Goal: Use online tool/utility

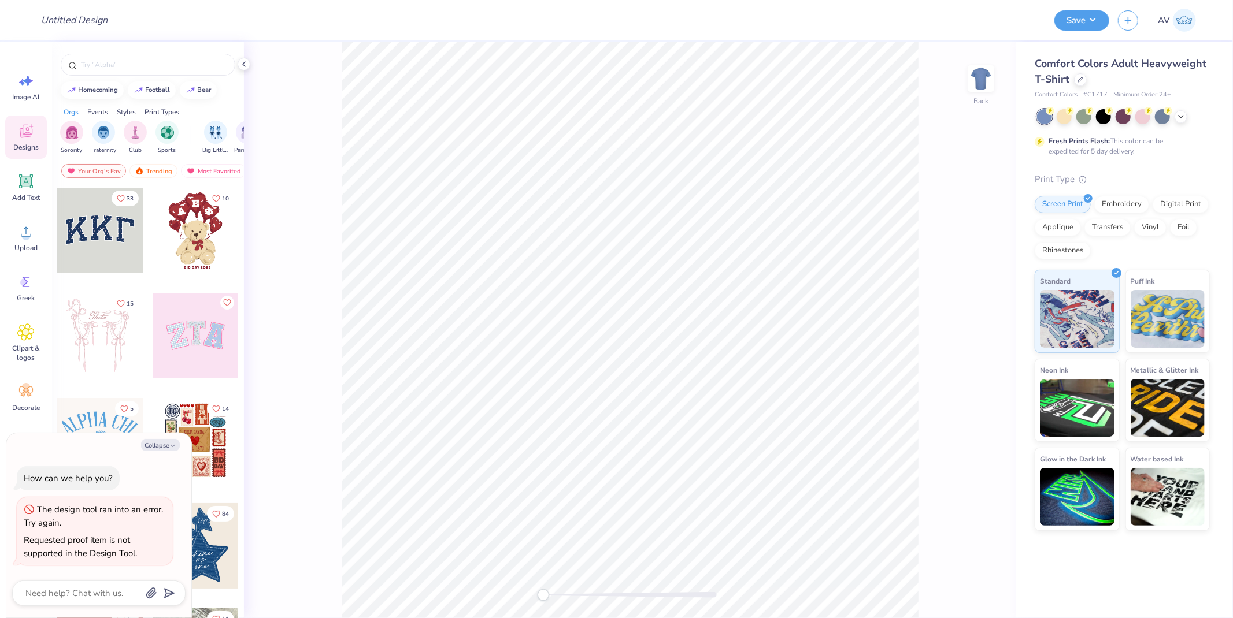
type textarea "x"
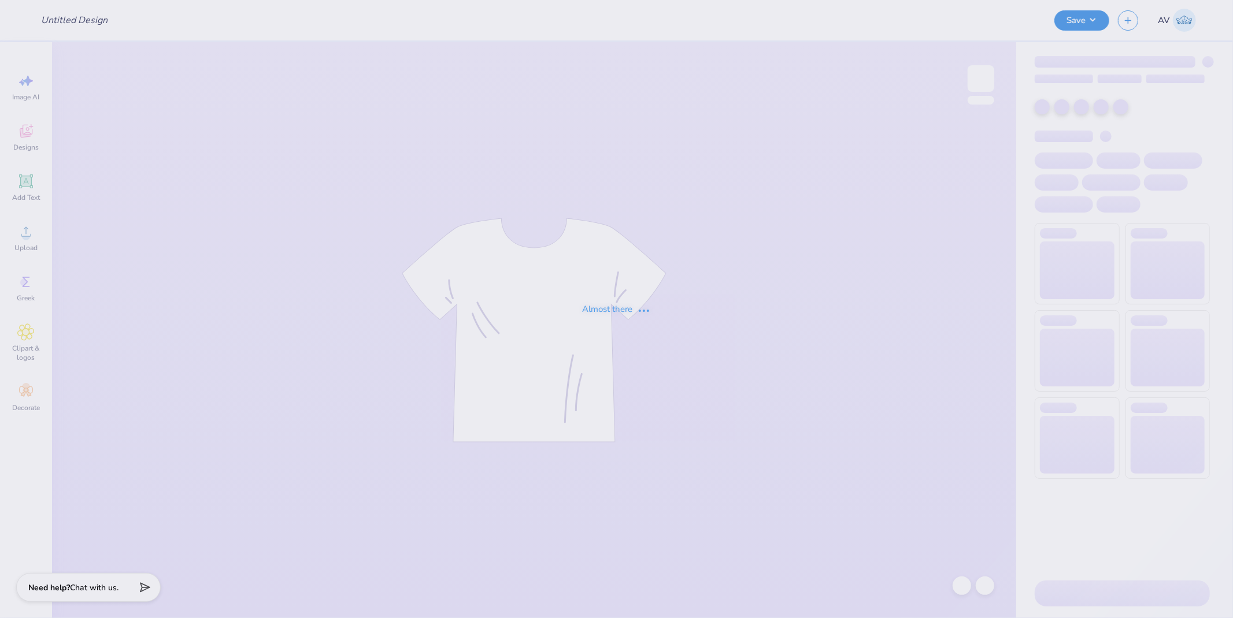
type input "Emily Gallia : marketing"
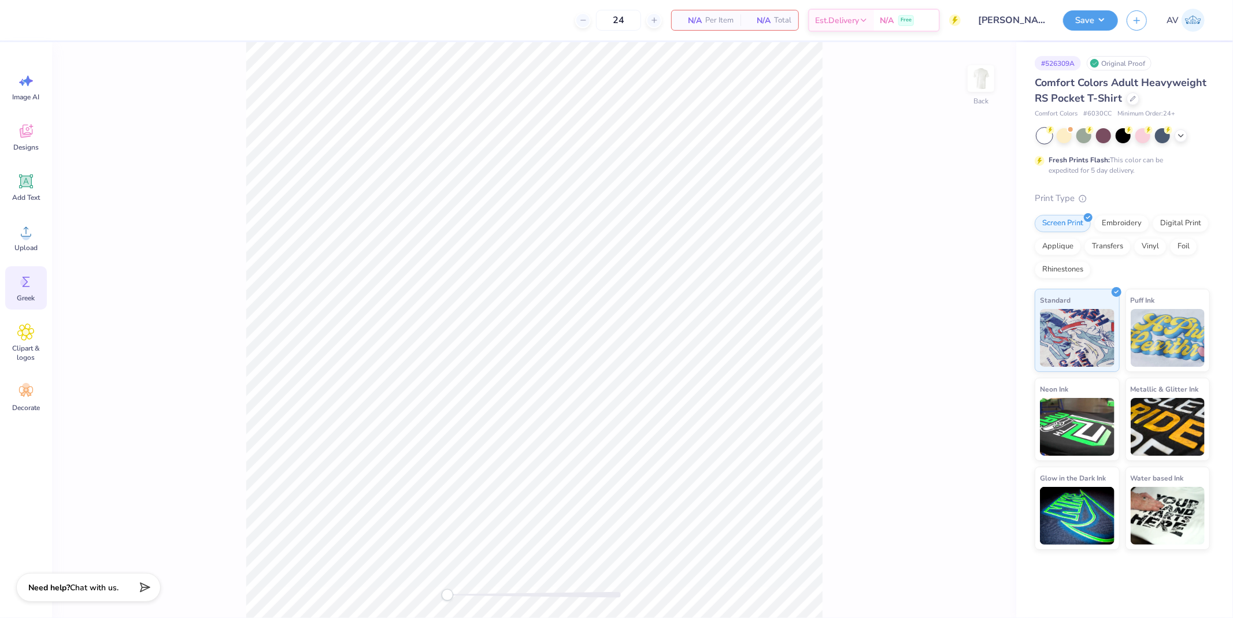
click at [27, 299] on span "Greek" at bounding box center [26, 298] width 18 height 9
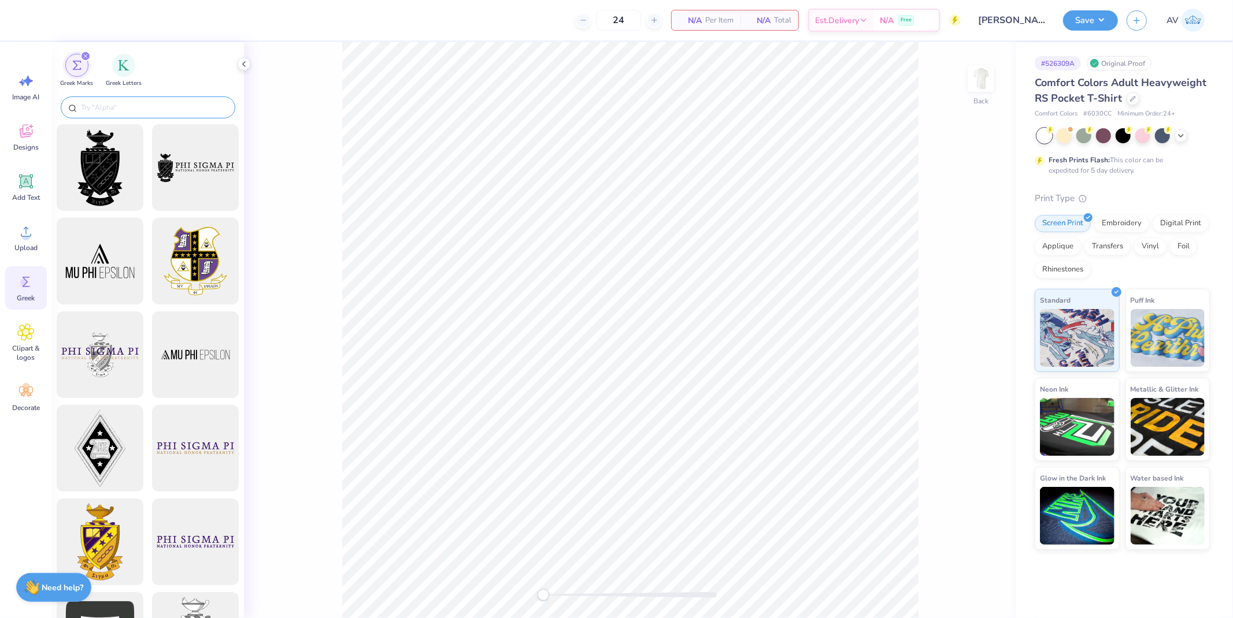
click at [121, 107] on input "text" at bounding box center [154, 108] width 148 height 12
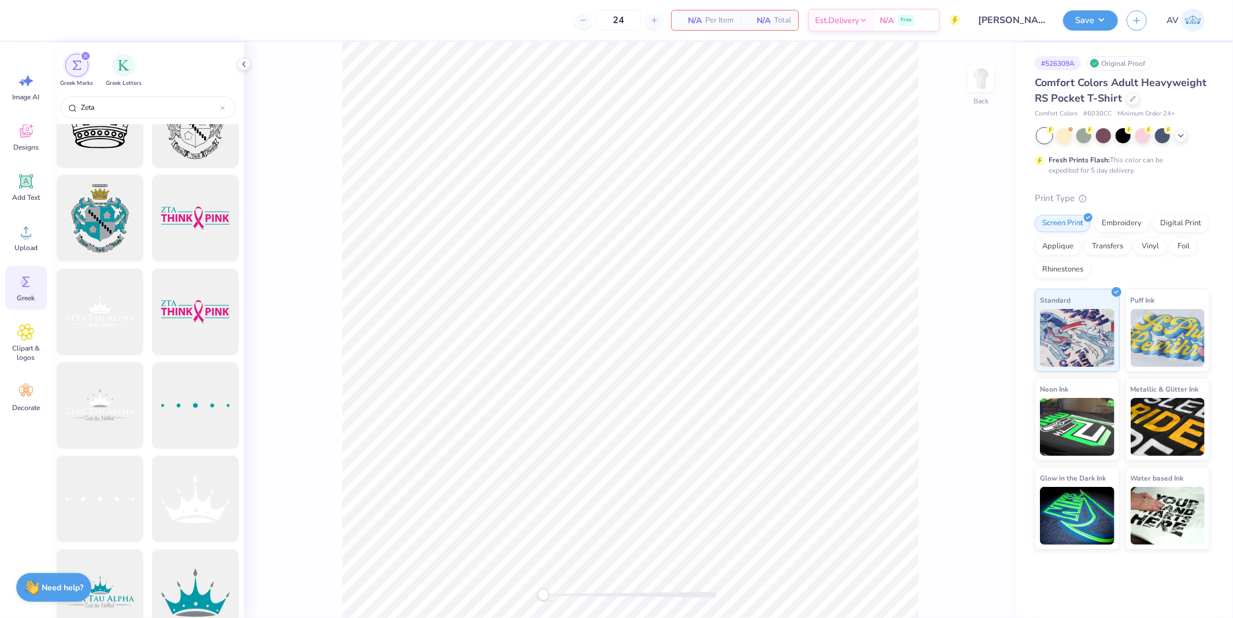
scroll to position [128, 0]
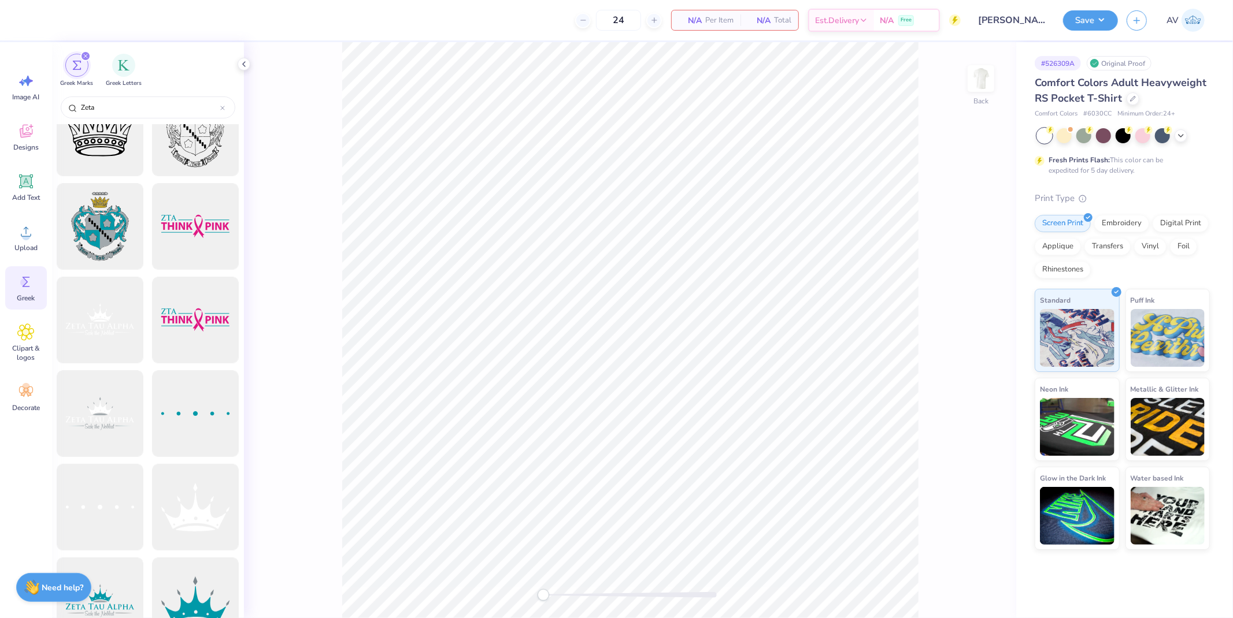
type input "Zeta"
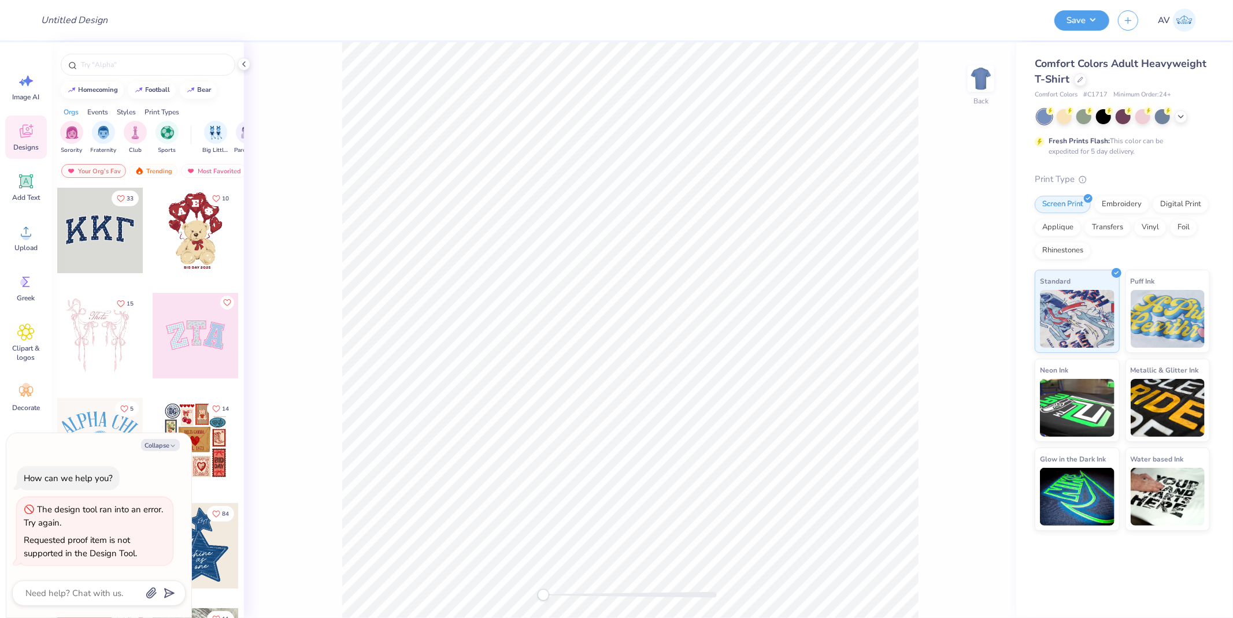
type textarea "x"
